Goal: Task Accomplishment & Management: Manage account settings

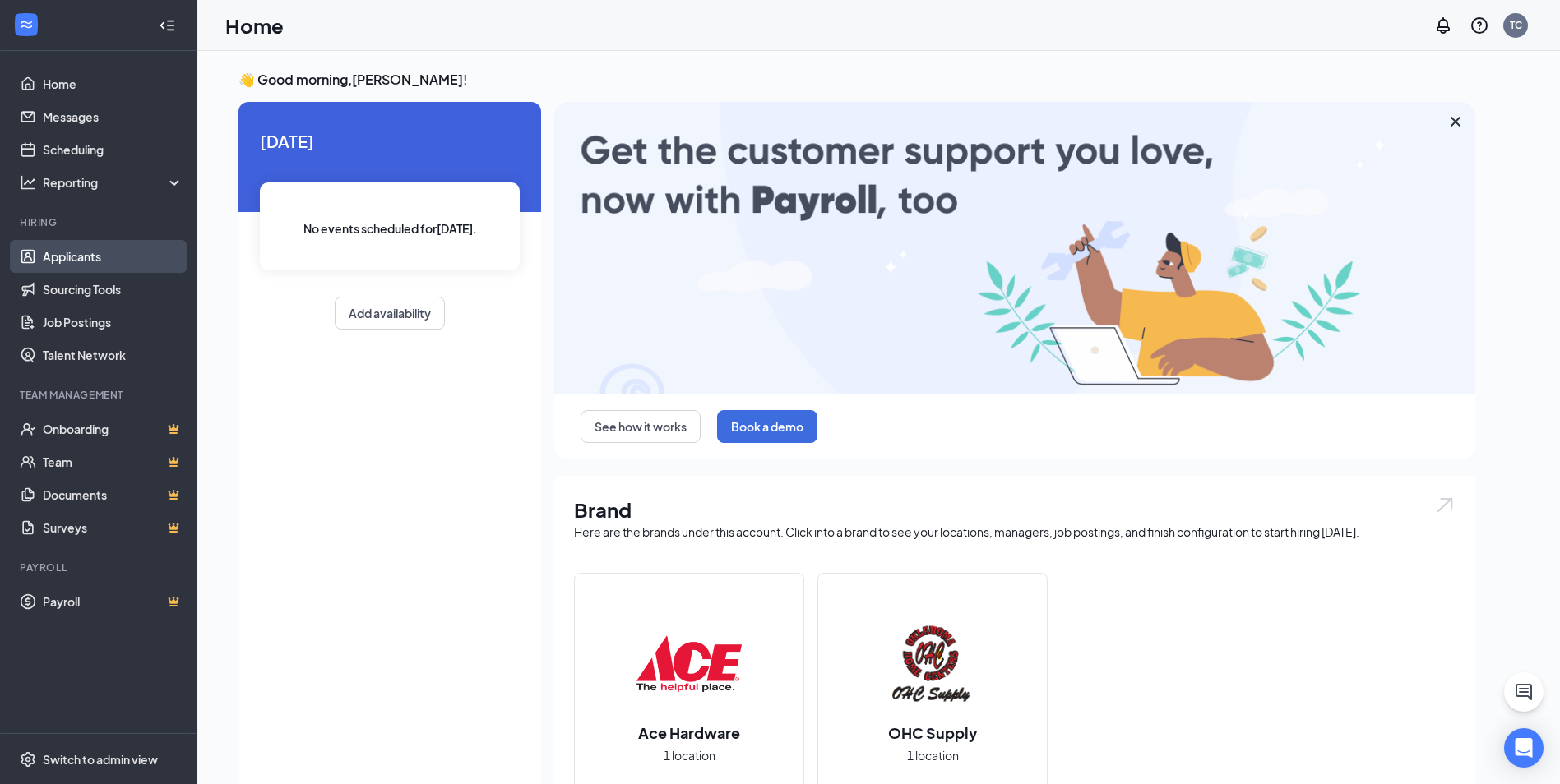
click at [89, 251] on link "Applicants" at bounding box center [112, 257] width 141 height 33
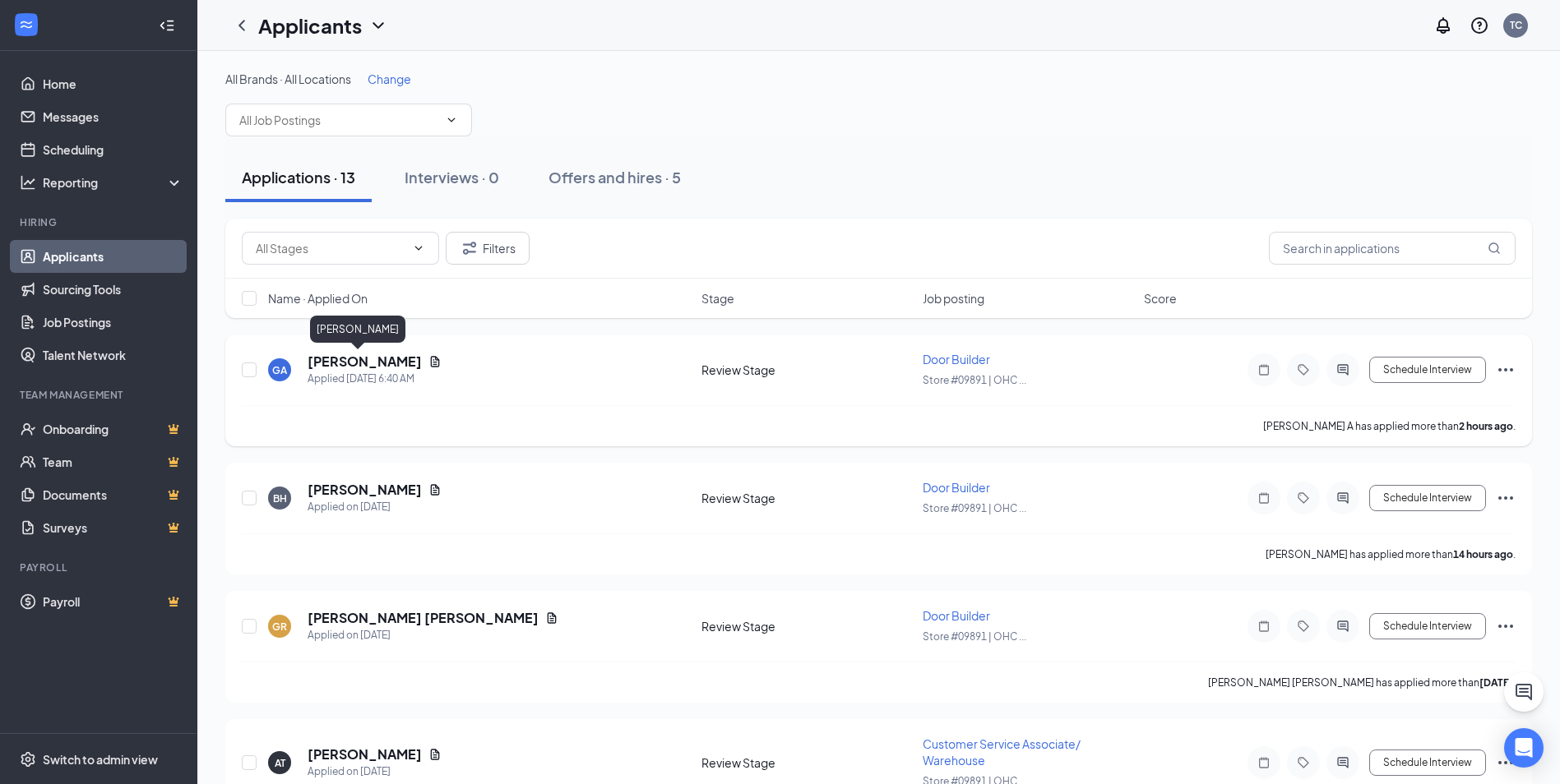
click at [360, 358] on h5 "[PERSON_NAME]" at bounding box center [365, 361] width 114 height 18
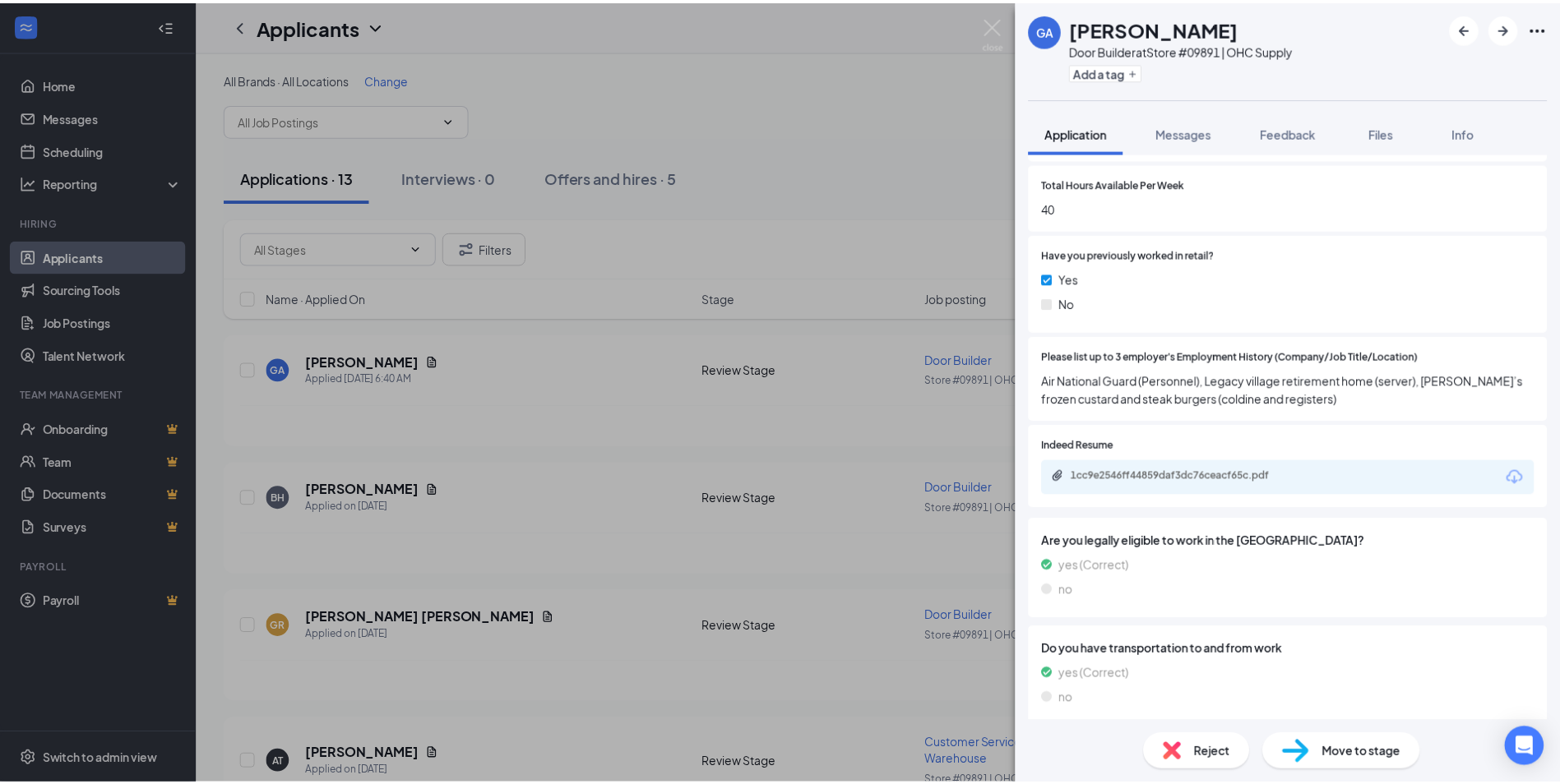
scroll to position [1068, 0]
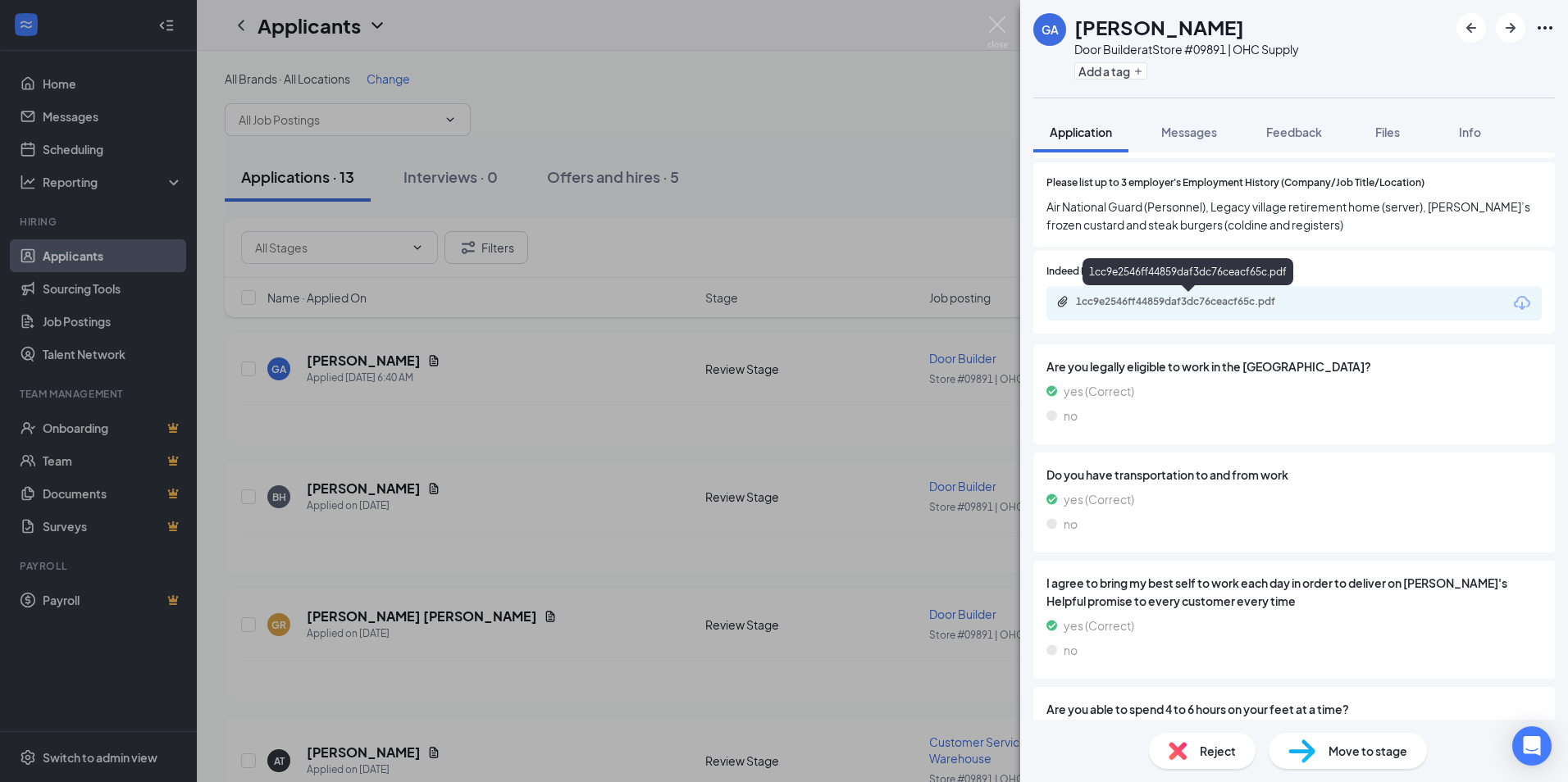
click at [1288, 297] on div "1cc9e2546ff44859daf3dc76ceacf65c.pdf" at bounding box center [1190, 301] width 229 height 13
click at [467, 513] on div "GA [PERSON_NAME] A Door Builder at Store #09891 | OHC Supply Add a tag Applicat…" at bounding box center [784, 391] width 1568 height 782
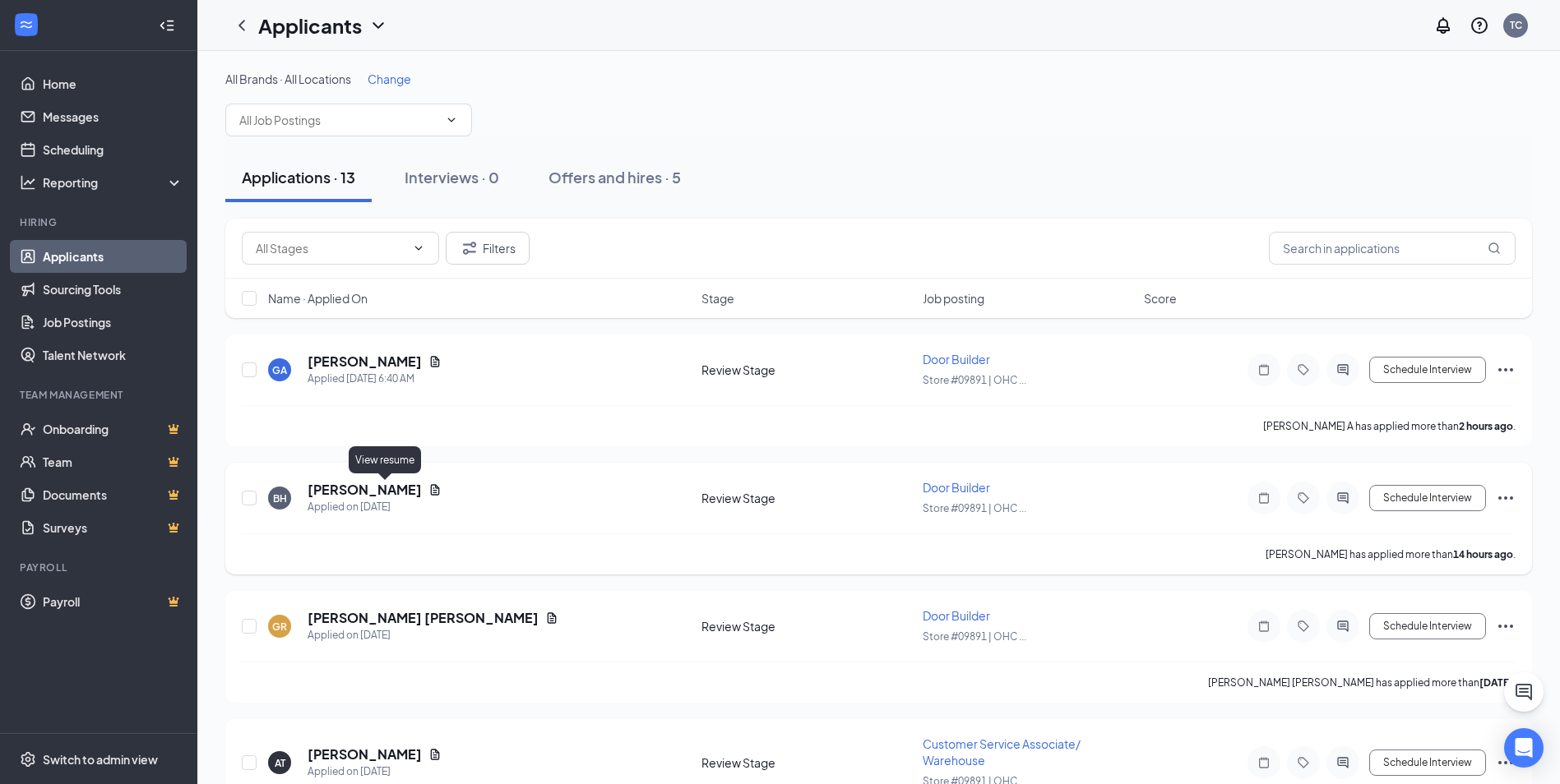
click at [429, 494] on icon "Document" at bounding box center [435, 489] width 13 height 13
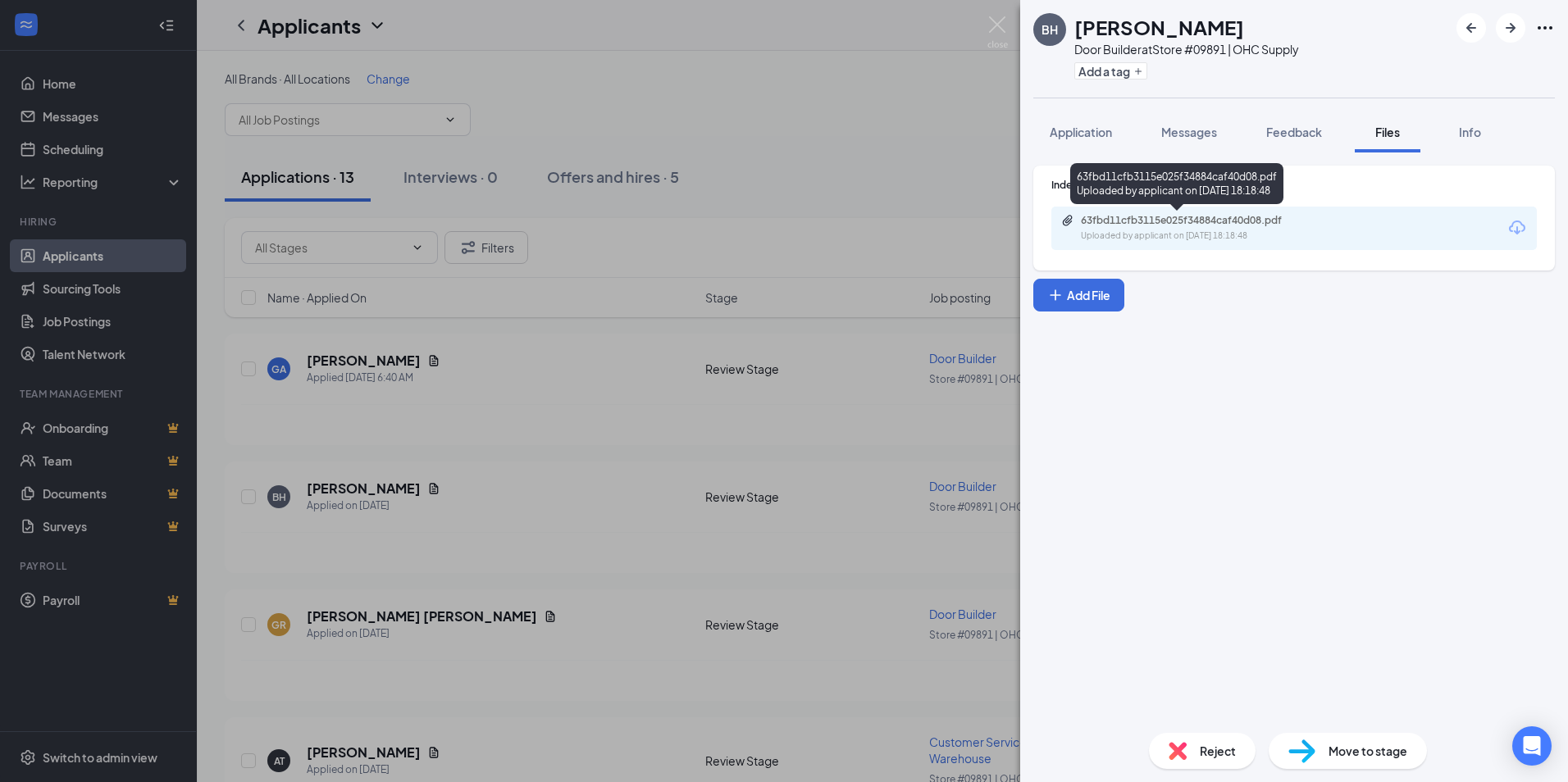
click at [1167, 233] on div "Uploaded by applicant on [DATE] 18:18:48" at bounding box center [1203, 235] width 246 height 13
click at [896, 62] on div "BH [PERSON_NAME] Door Builder at Store #09891 | OHC Supply Add a tag Applicatio…" at bounding box center [784, 391] width 1568 height 782
